Goal: Information Seeking & Learning: Learn about a topic

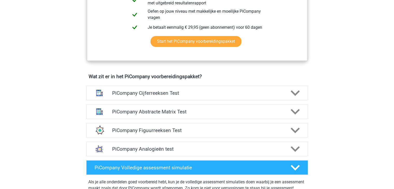
scroll to position [293, 0]
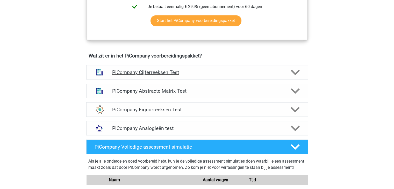
click at [177, 75] on h4 "PiCompany Cijferreeksen Test" at bounding box center [197, 72] width 170 height 6
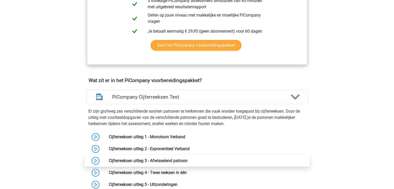
scroll to position [268, 0]
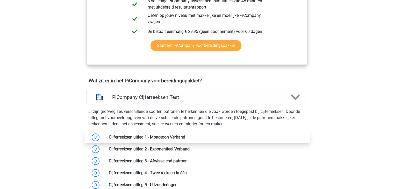
click at [185, 140] on link at bounding box center [185, 137] width 0 height 5
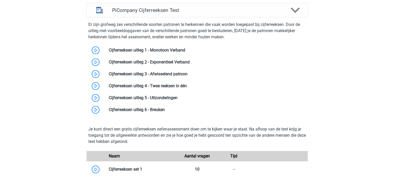
scroll to position [357, 0]
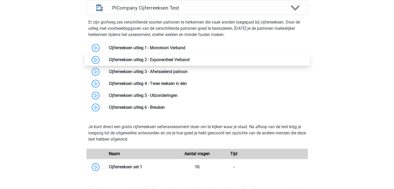
click at [190, 62] on link at bounding box center [190, 59] width 0 height 5
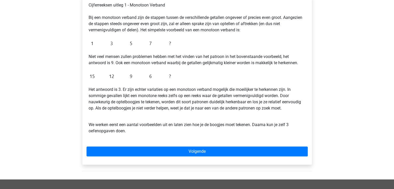
scroll to position [96, 0]
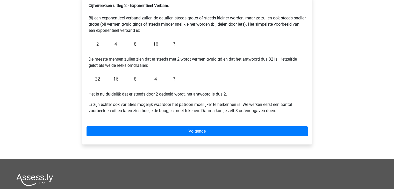
scroll to position [94, 0]
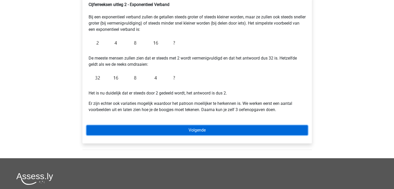
click at [146, 135] on link "Volgende" at bounding box center [197, 130] width 221 height 10
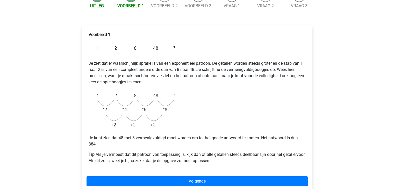
scroll to position [80, 0]
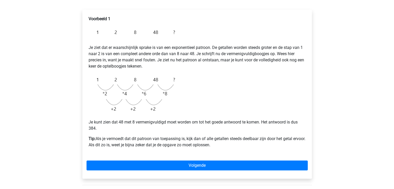
click at [142, 160] on div "Voorbeeld 1 Je ziet dat er waarschijnlijk sprake is van een exponentieel patroo…" at bounding box center [197, 94] width 230 height 169
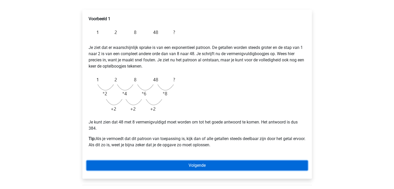
click at [143, 164] on link "Volgende" at bounding box center [197, 166] width 221 height 10
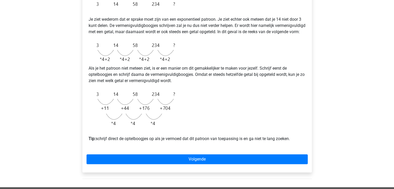
scroll to position [108, 0]
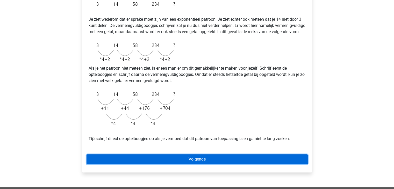
click at [143, 164] on link "Volgende" at bounding box center [197, 159] width 221 height 10
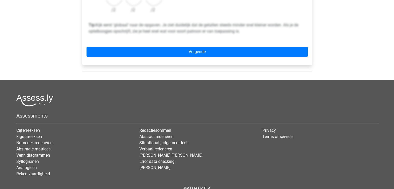
scroll to position [225, 0]
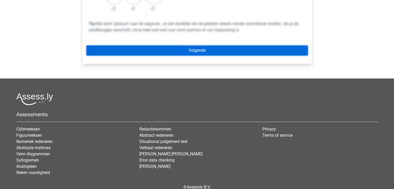
click at [113, 48] on link "Volgende" at bounding box center [197, 51] width 221 height 10
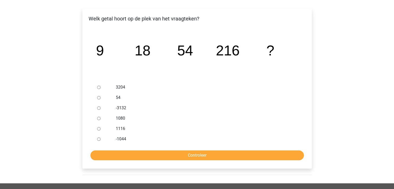
scroll to position [80, 0]
click at [95, 118] on div at bounding box center [103, 118] width 17 height 10
click at [98, 119] on input "1080" at bounding box center [98, 118] width 3 height 3
radio input "true"
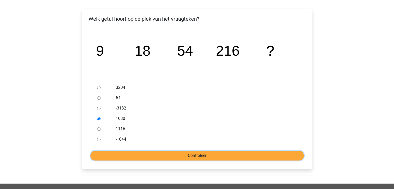
click at [193, 155] on input "Controleer" at bounding box center [196, 156] width 213 height 10
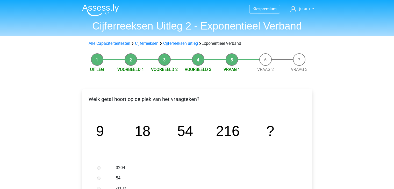
scroll to position [229, 0]
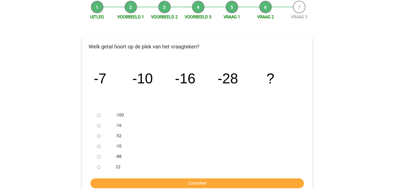
scroll to position [64, 0]
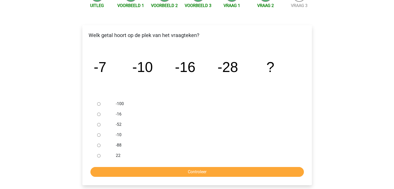
click at [101, 126] on div at bounding box center [103, 124] width 17 height 10
click at [98, 125] on input "-52" at bounding box center [98, 124] width 3 height 3
radio input "true"
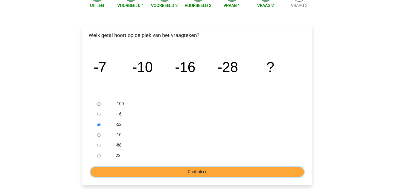
click at [168, 170] on input "Controleer" at bounding box center [196, 172] width 213 height 10
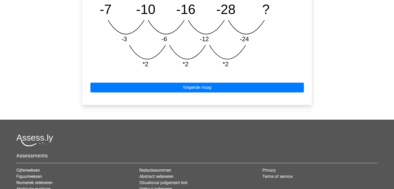
scroll to position [273, 0]
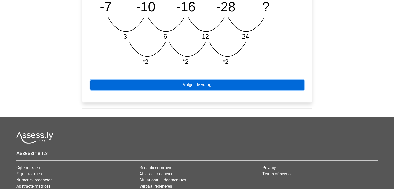
click at [167, 89] on link "Volgende vraag" at bounding box center [196, 85] width 213 height 10
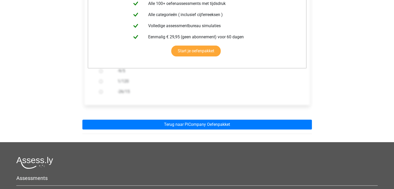
scroll to position [129, 0]
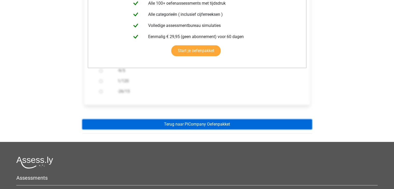
click at [182, 126] on link "Terug naar PiCompany Oefenpakket" at bounding box center [197, 124] width 230 height 10
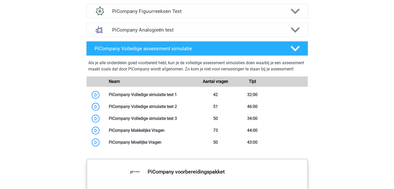
scroll to position [390, 0]
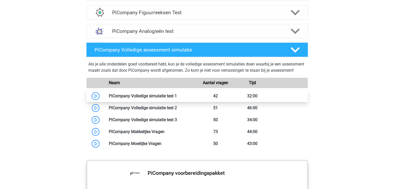
click at [177, 98] on link at bounding box center [177, 96] width 0 height 5
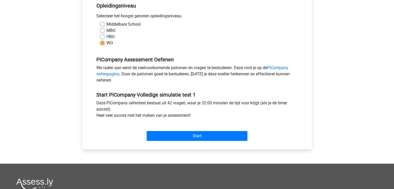
scroll to position [113, 0]
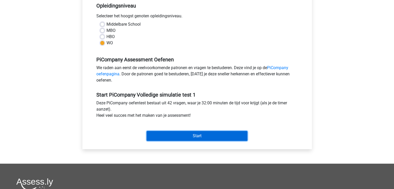
click at [164, 141] on input "Start" at bounding box center [197, 136] width 101 height 10
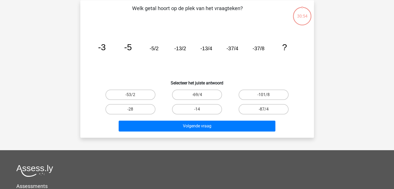
scroll to position [26, 0]
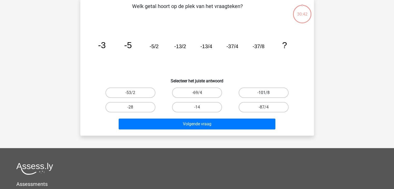
click at [267, 90] on label "-101/8" at bounding box center [264, 93] width 50 height 10
click at [267, 93] on input "-101/8" at bounding box center [265, 94] width 3 height 3
radio input "true"
click at [231, 129] on div "Volgende vraag" at bounding box center [197, 125] width 200 height 13
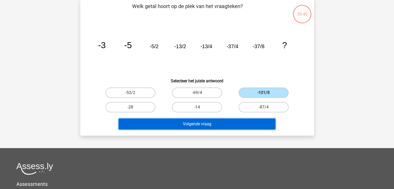
click at [214, 125] on button "Volgende vraag" at bounding box center [197, 124] width 157 height 11
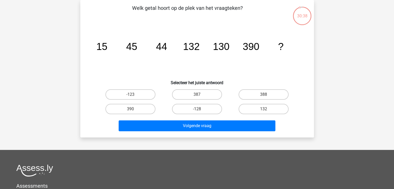
scroll to position [0, 0]
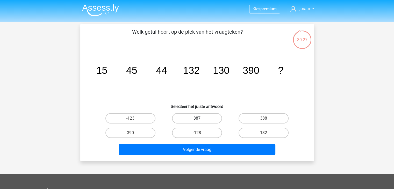
click at [182, 117] on label "387" at bounding box center [197, 118] width 50 height 10
click at [197, 118] on input "387" at bounding box center [198, 119] width 3 height 3
radio input "true"
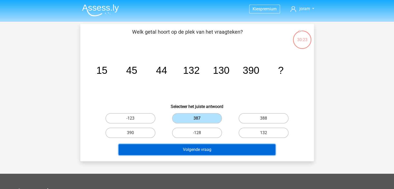
click at [189, 150] on button "Volgende vraag" at bounding box center [197, 149] width 157 height 11
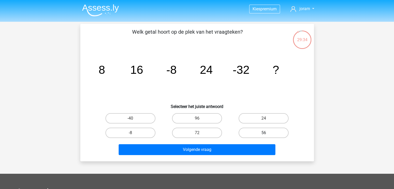
click at [255, 133] on label "56" at bounding box center [264, 133] width 50 height 10
click at [264, 133] on input "56" at bounding box center [265, 134] width 3 height 3
radio input "true"
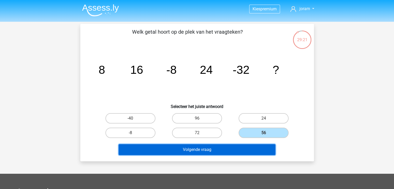
click at [226, 149] on button "Volgende vraag" at bounding box center [197, 149] width 157 height 11
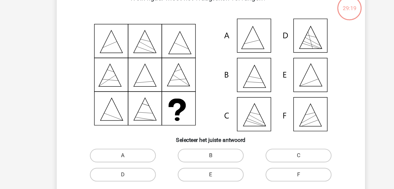
scroll to position [24, 0]
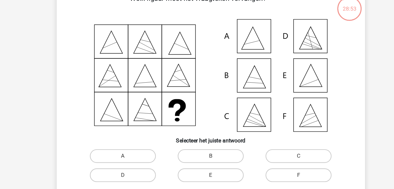
click at [268, 68] on icon at bounding box center [197, 66] width 209 height 85
click at [205, 148] on div "E" at bounding box center [197, 142] width 67 height 15
click at [208, 145] on label "E" at bounding box center [197, 142] width 50 height 10
click at [200, 145] on input "E" at bounding box center [198, 143] width 3 height 3
radio input "true"
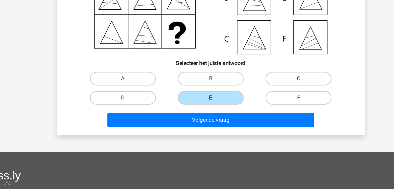
scroll to position [47, 0]
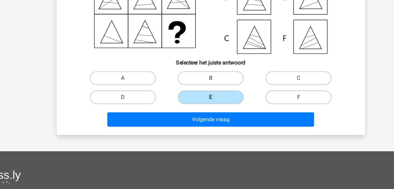
click at [225, 141] on div "Volgende vraag" at bounding box center [197, 137] width 200 height 13
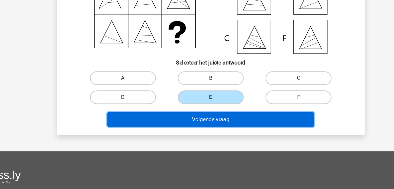
click at [207, 135] on button "Volgende vraag" at bounding box center [197, 136] width 157 height 11
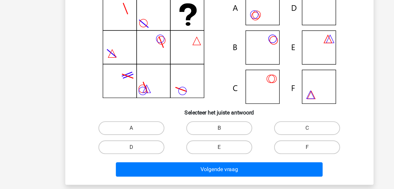
scroll to position [24, 0]
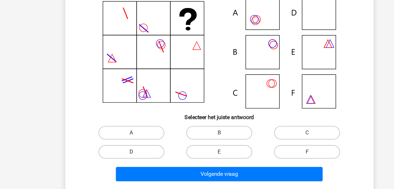
click at [146, 140] on label "D" at bounding box center [130, 142] width 50 height 10
click at [134, 142] on input "D" at bounding box center [131, 143] width 3 height 3
radio input "true"
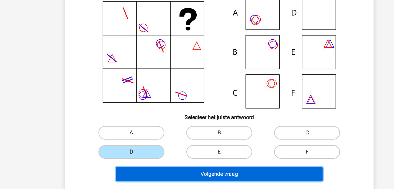
click at [169, 160] on button "Volgende vraag" at bounding box center [197, 159] width 157 height 11
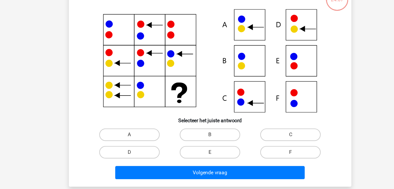
scroll to position [19, 0]
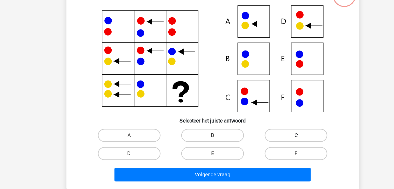
click at [246, 131] on label "C" at bounding box center [264, 132] width 50 height 10
click at [264, 132] on input "C" at bounding box center [265, 133] width 3 height 3
radio input "true"
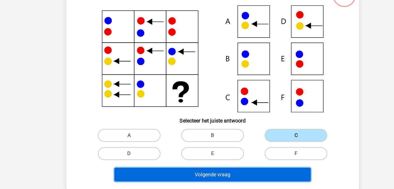
click at [215, 168] on button "Volgende vraag" at bounding box center [197, 163] width 157 height 11
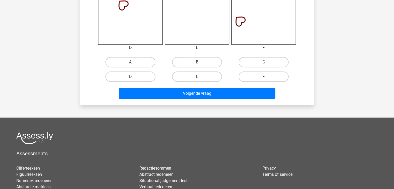
scroll to position [240, 0]
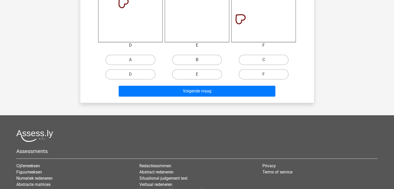
click at [181, 63] on label "B" at bounding box center [197, 60] width 50 height 10
click at [197, 63] on input "B" at bounding box center [198, 61] width 3 height 3
radio input "true"
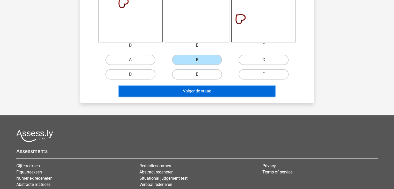
click at [179, 95] on button "Volgende vraag" at bounding box center [197, 91] width 157 height 11
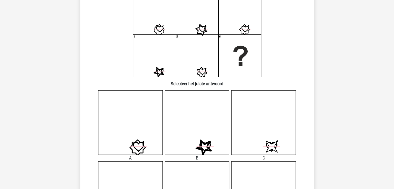
scroll to position [55, 0]
click at [261, 140] on icon "image/svg+xml" at bounding box center [263, 123] width 64 height 64
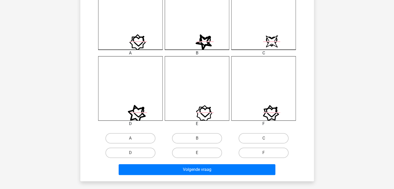
scroll to position [161, 0]
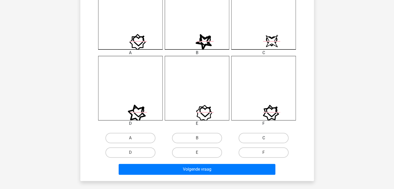
click at [245, 143] on label "C" at bounding box center [264, 138] width 50 height 10
click at [264, 141] on input "C" at bounding box center [265, 139] width 3 height 3
radio input "true"
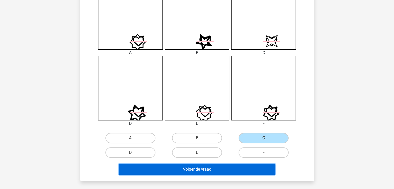
click at [222, 170] on button "Volgende vraag" at bounding box center [197, 169] width 157 height 11
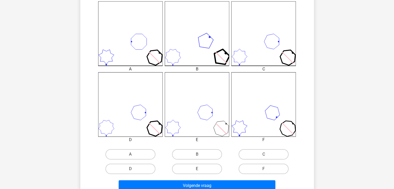
scroll to position [145, 0]
